Goal: Task Accomplishment & Management: Manage account settings

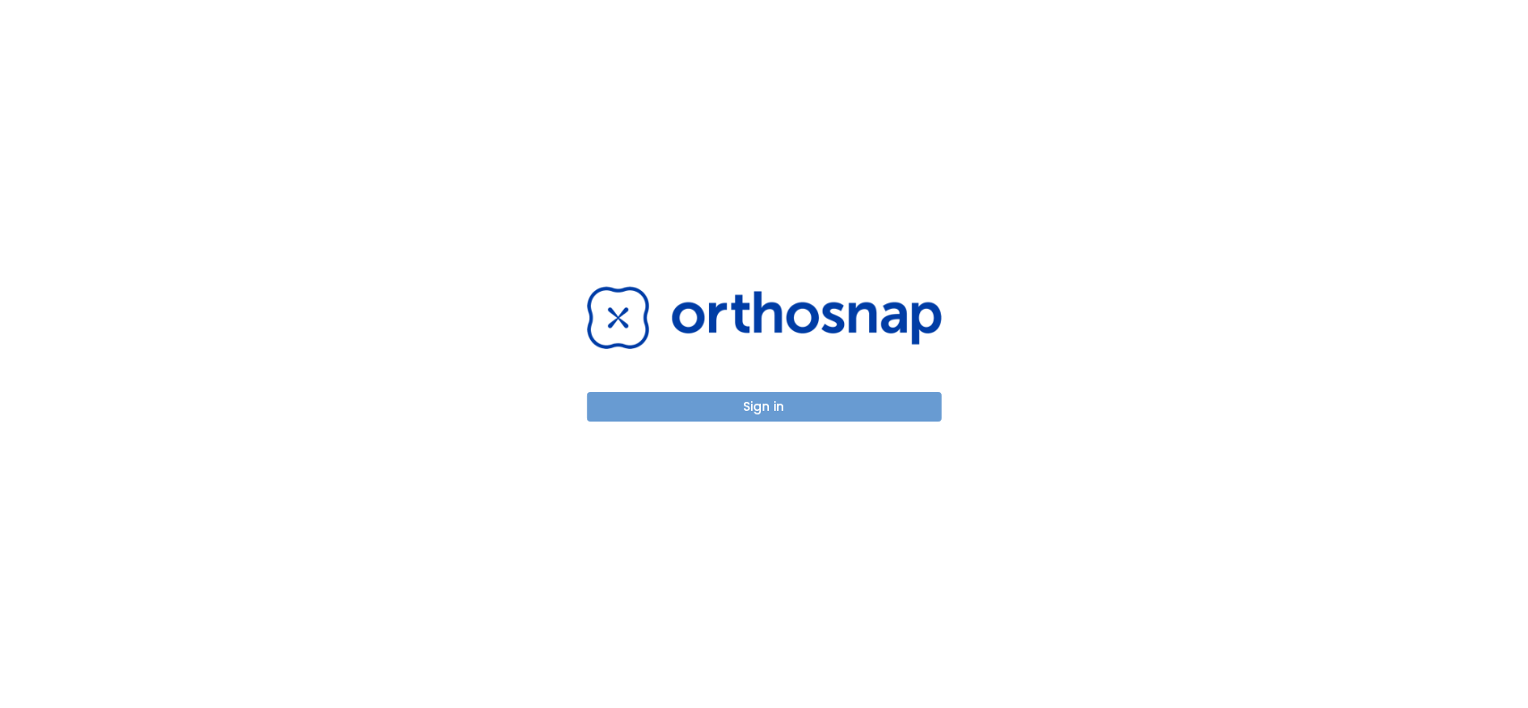
click at [781, 400] on button "Sign in" at bounding box center [764, 407] width 354 height 30
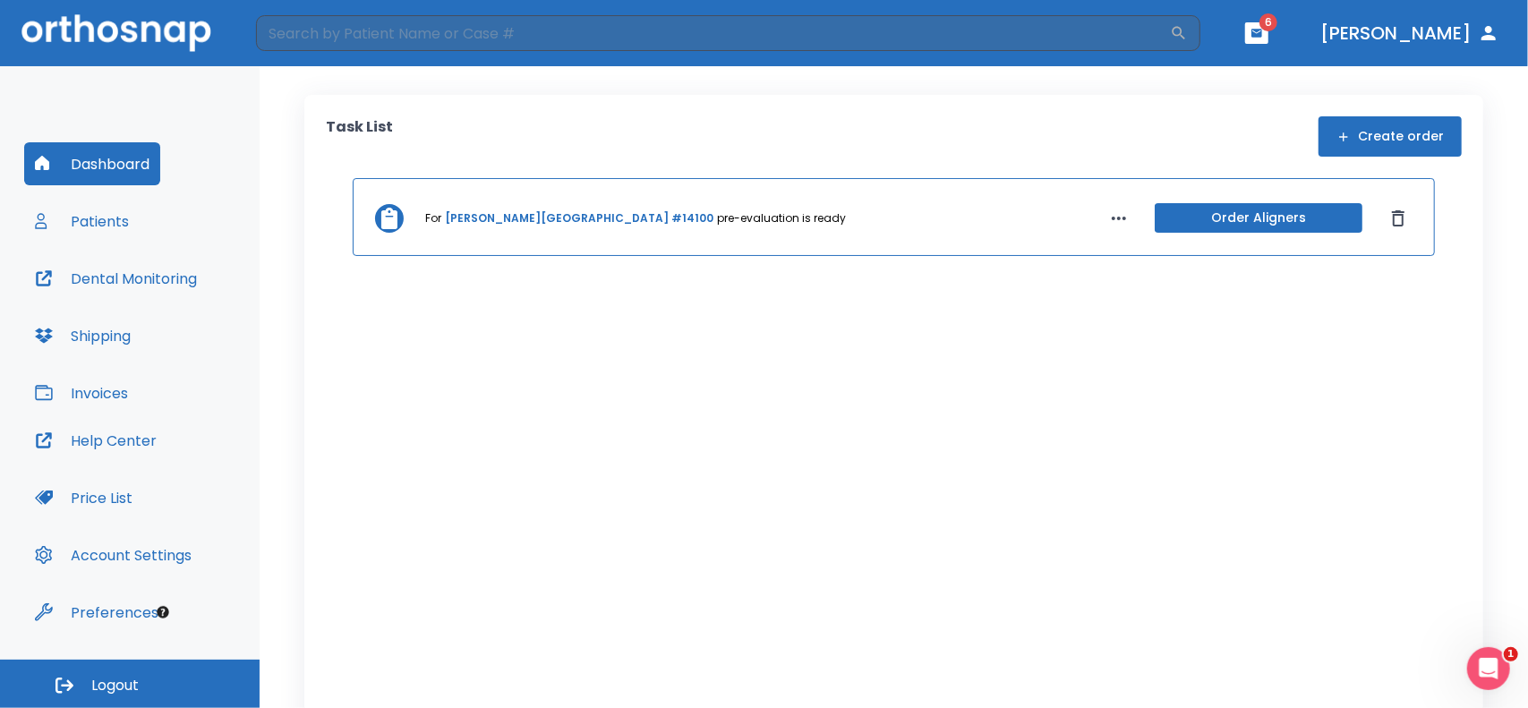
drag, startPoint x: 1418, startPoint y: 1, endPoint x: 1287, endPoint y: 201, distance: 239.3
click at [1051, 317] on div "For [PERSON_NAME][GEOGRAPHIC_DATA] #14100 pre-evaluation is ready Order Aligners" at bounding box center [894, 444] width 1136 height 532
